Goal: Transaction & Acquisition: Book appointment/travel/reservation

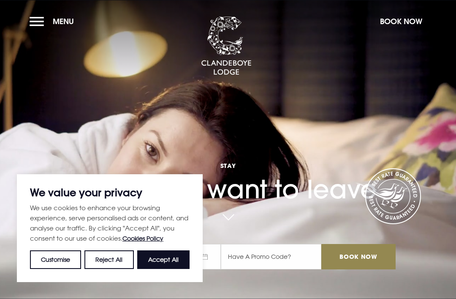
click at [166, 259] on button "Accept All" at bounding box center [163, 259] width 52 height 19
checkbox input "true"
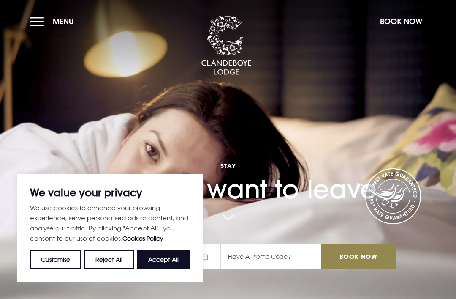
checkbox input "true"
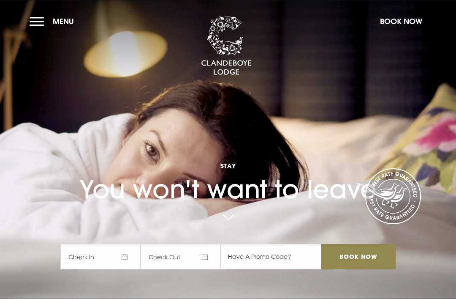
click at [119, 269] on span "Check In" at bounding box center [100, 256] width 80 height 25
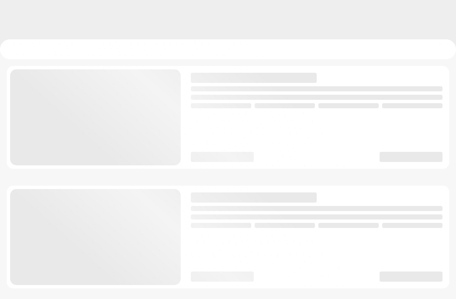
checkbox input "true"
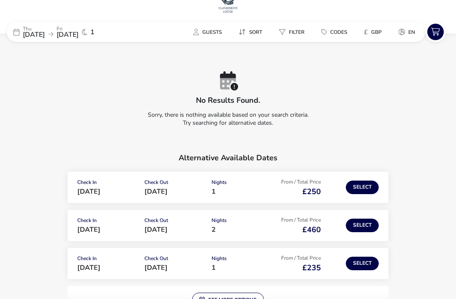
scroll to position [23, 0]
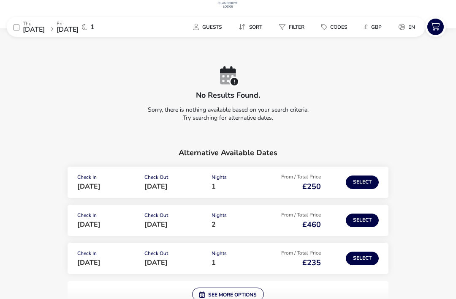
click at [368, 177] on button "Select" at bounding box center [362, 182] width 33 height 14
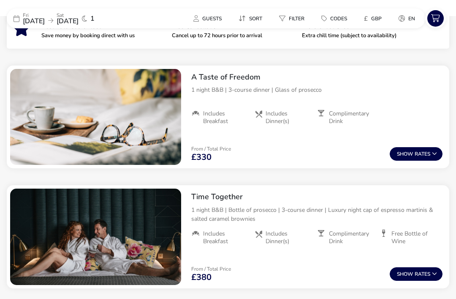
scroll to position [295, 0]
